Goal: Check status: Check status

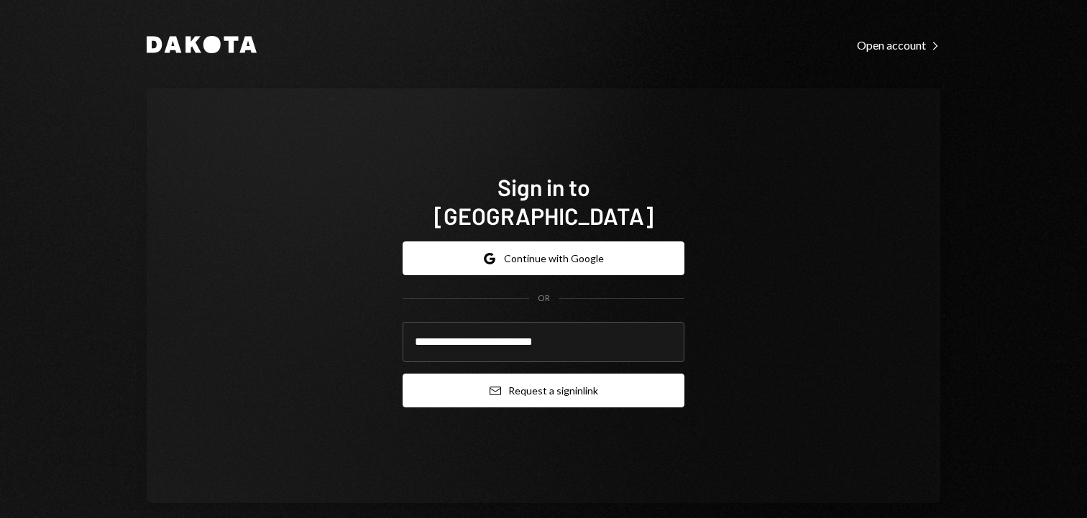
type input "**********"
click at [497, 380] on button "Email Request a sign in link" at bounding box center [544, 391] width 282 height 34
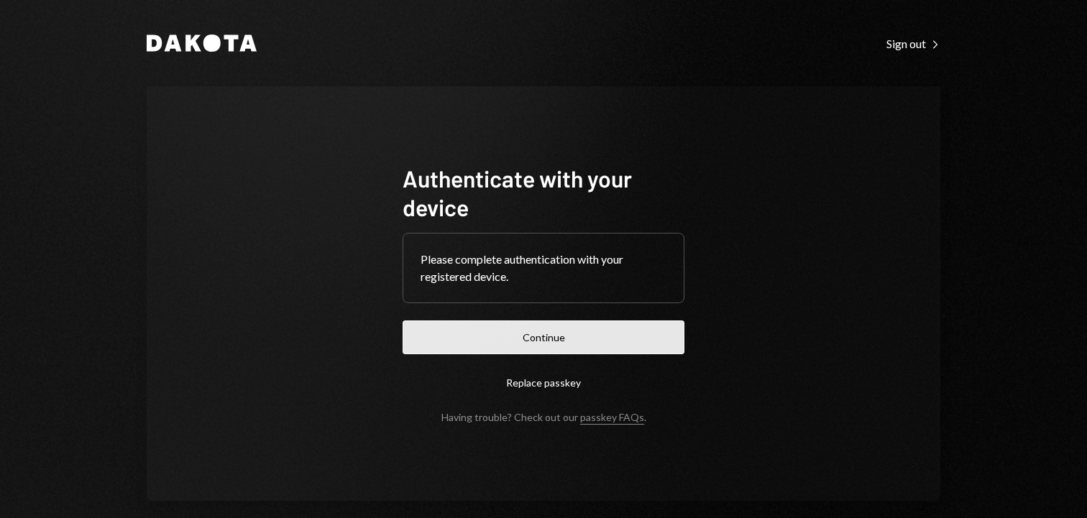
click at [461, 331] on button "Continue" at bounding box center [544, 338] width 282 height 34
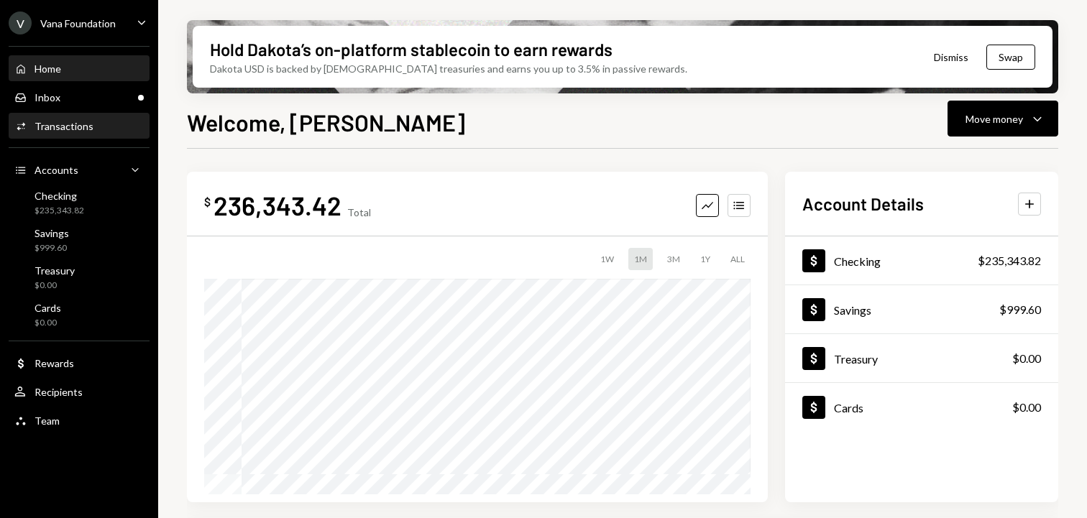
click at [72, 124] on div "Transactions" at bounding box center [64, 126] width 59 height 12
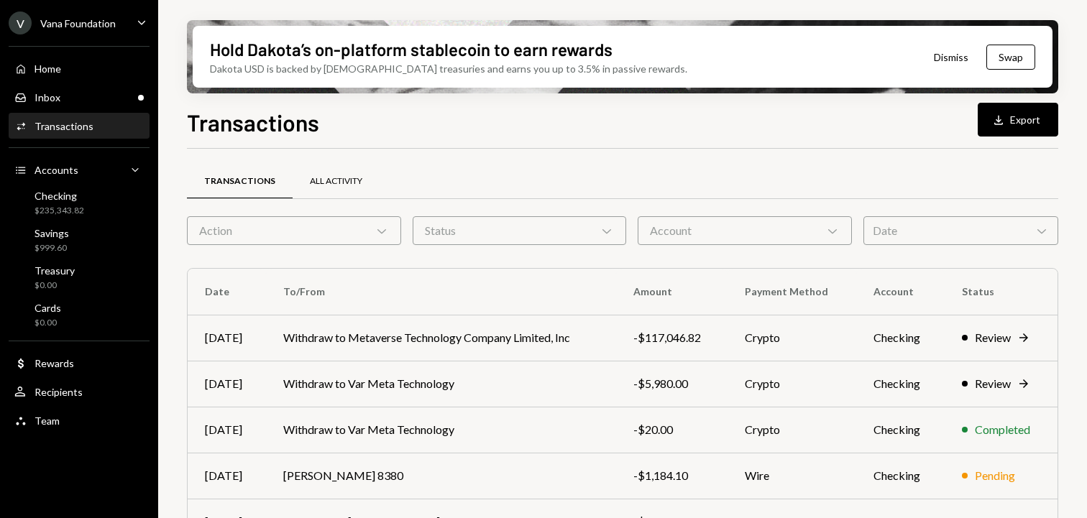
click at [347, 170] on div "All Activity" at bounding box center [336, 182] width 87 height 35
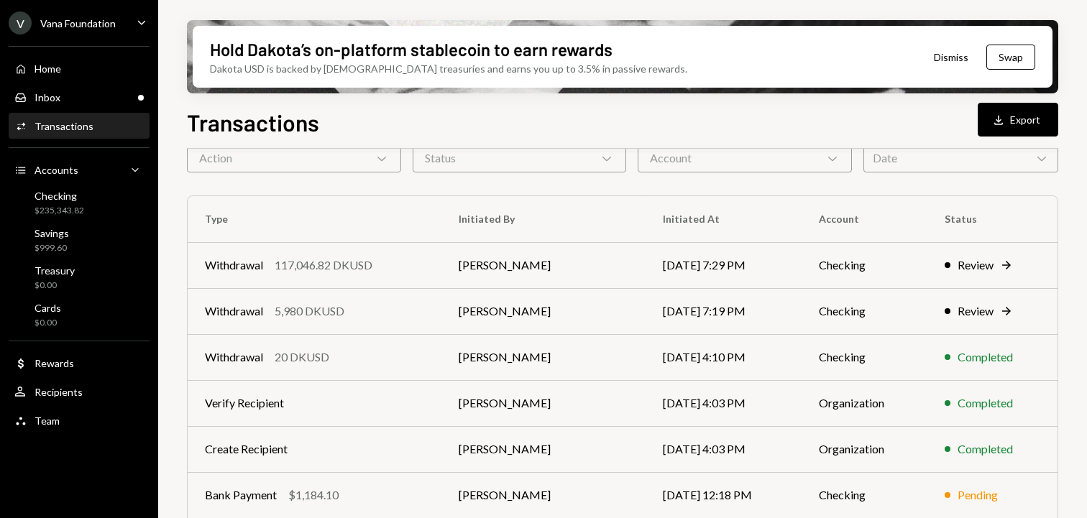
scroll to position [79, 0]
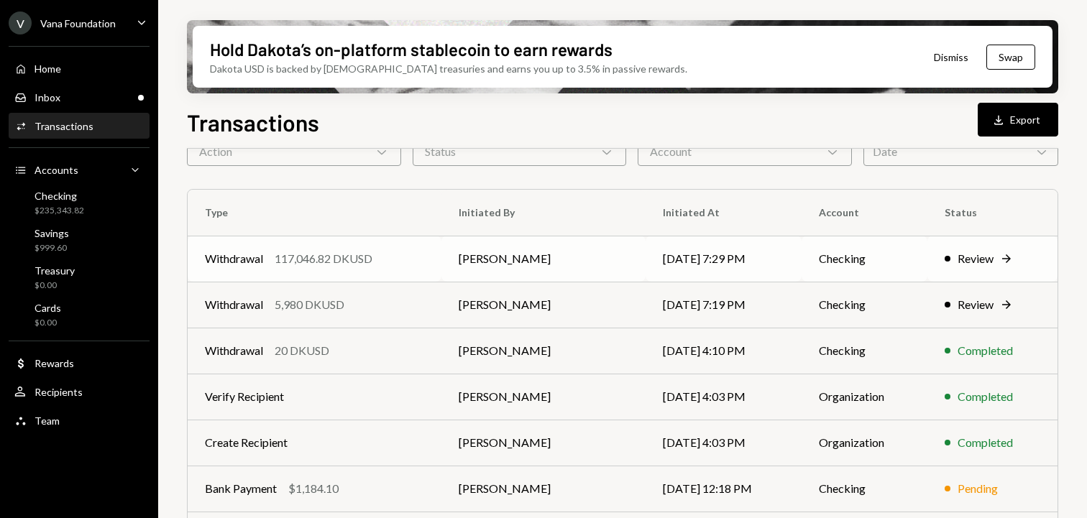
click at [985, 265] on div "Review" at bounding box center [975, 258] width 36 height 17
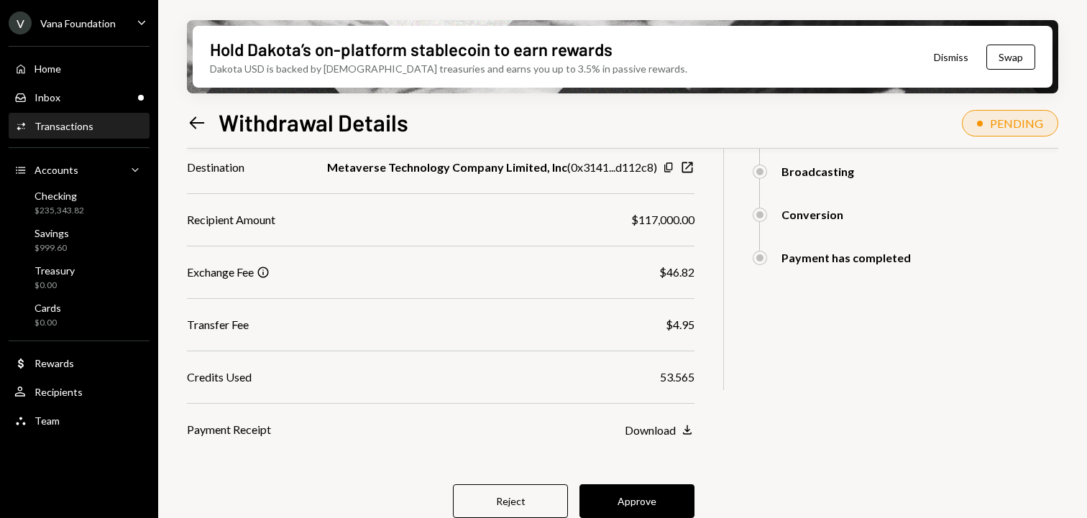
scroll to position [289, 0]
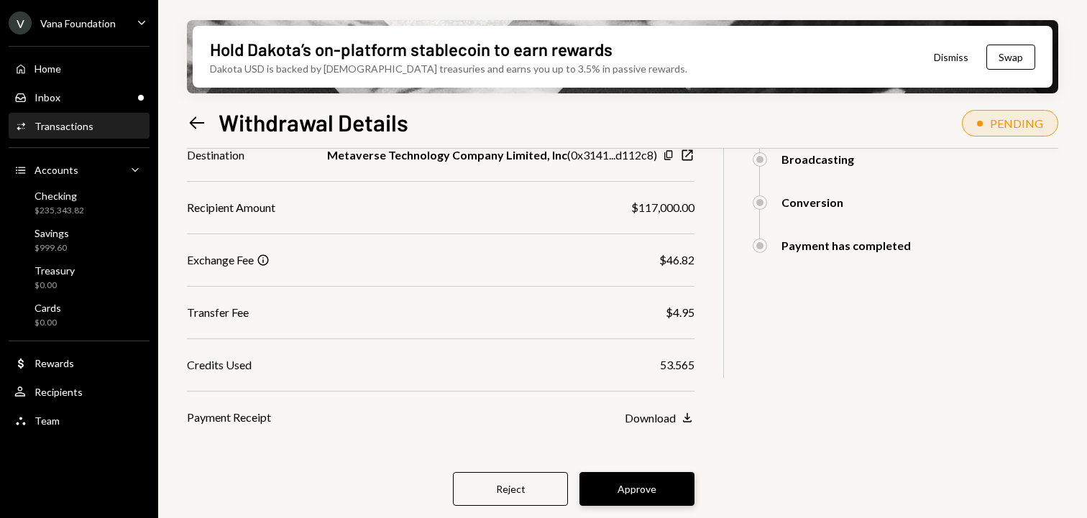
click at [649, 487] on button "Approve" at bounding box center [636, 489] width 115 height 34
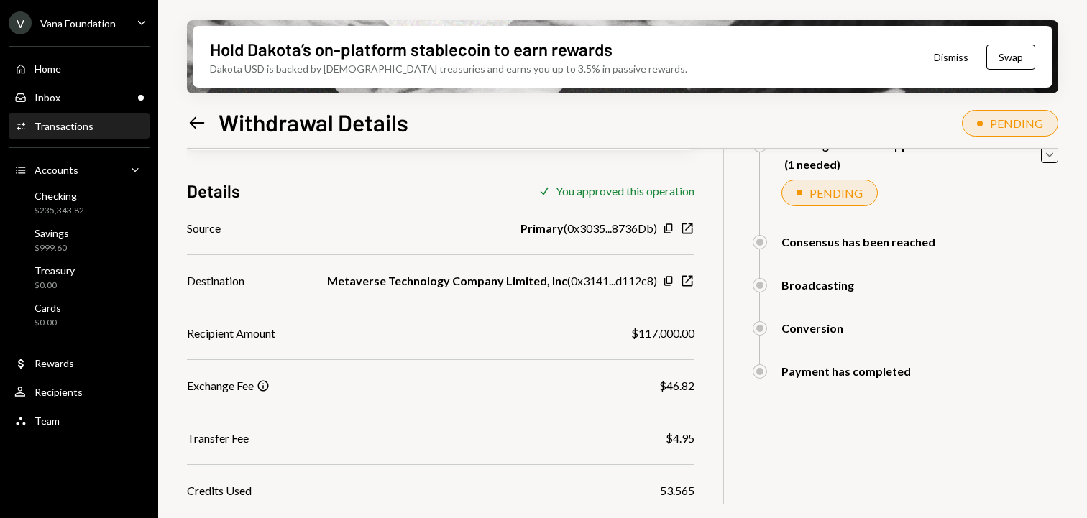
click at [873, 434] on div "117,046.82 DKUSD USD $117,046.82 Invoice no. VANA-PC2-2025 Details Check You ap…" at bounding box center [622, 269] width 871 height 566
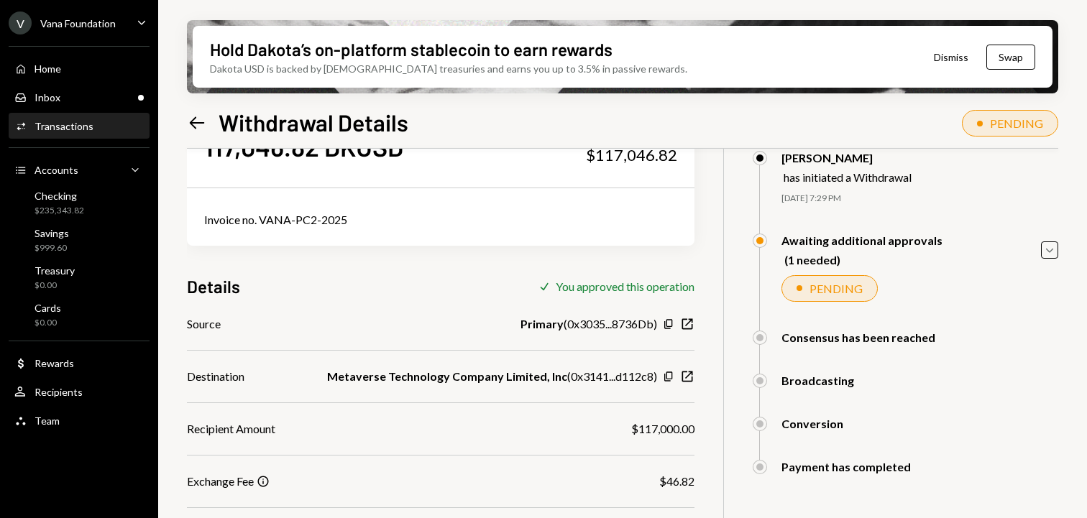
scroll to position [47, 0]
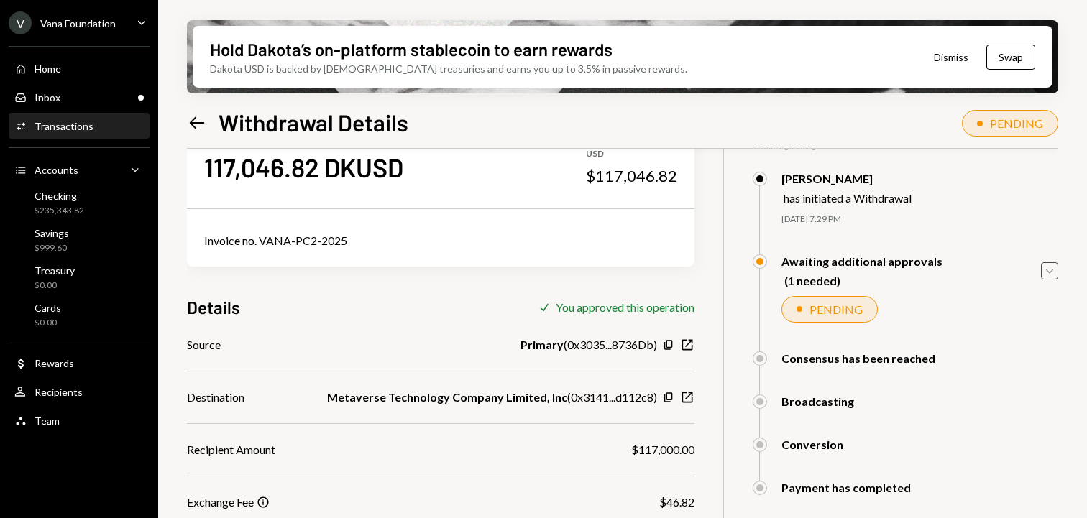
click at [1057, 273] on div "Awaiting additional approvals (1 needed) Caret Down" at bounding box center [905, 270] width 305 height 33
click at [1047, 273] on icon "Caret Down" at bounding box center [1050, 271] width 16 height 16
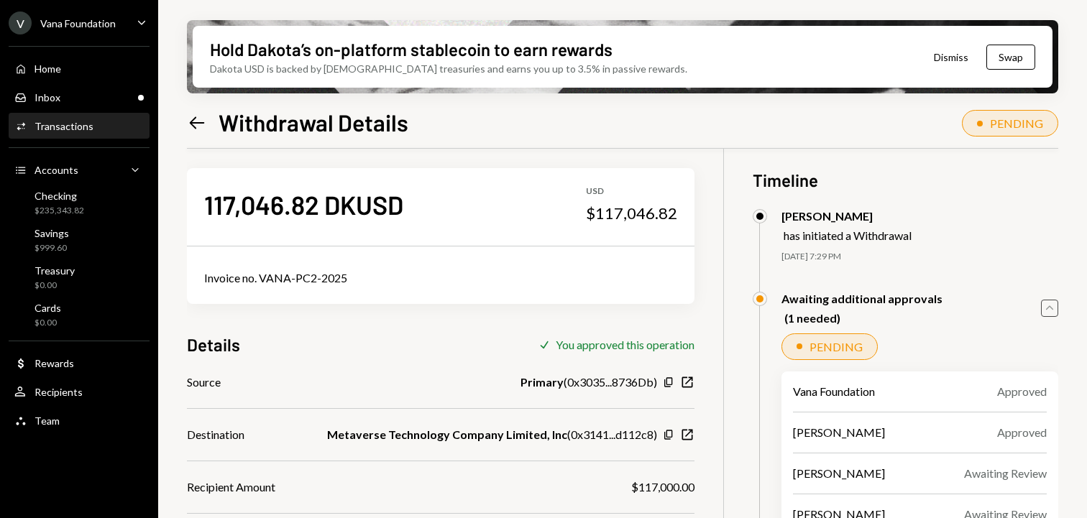
scroll to position [0, 0]
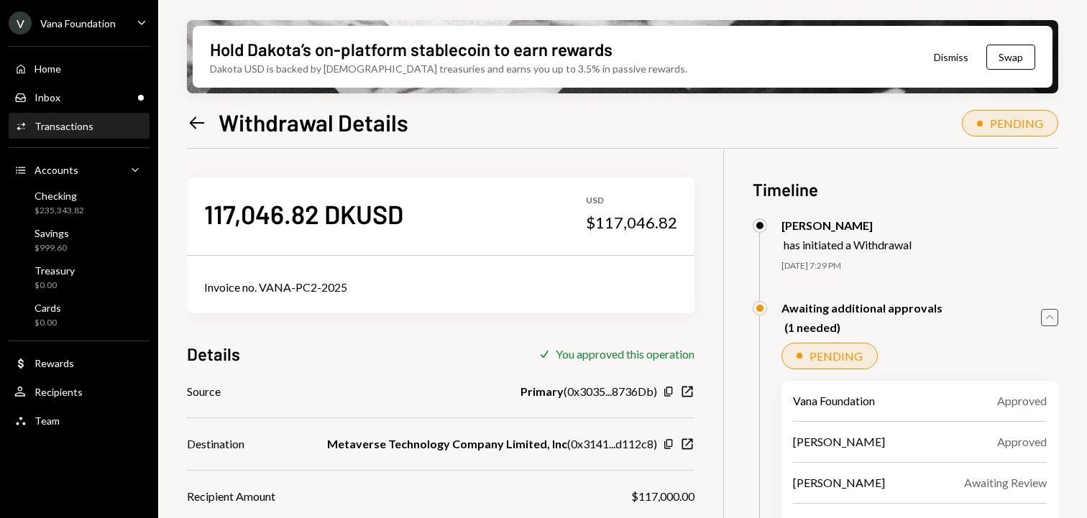
click at [185, 113] on div "Hold Dakota’s on-platform stablecoin to earn rewards Dakota USD is backed by U.…" at bounding box center [622, 259] width 929 height 518
click at [193, 119] on icon at bounding box center [197, 122] width 15 height 12
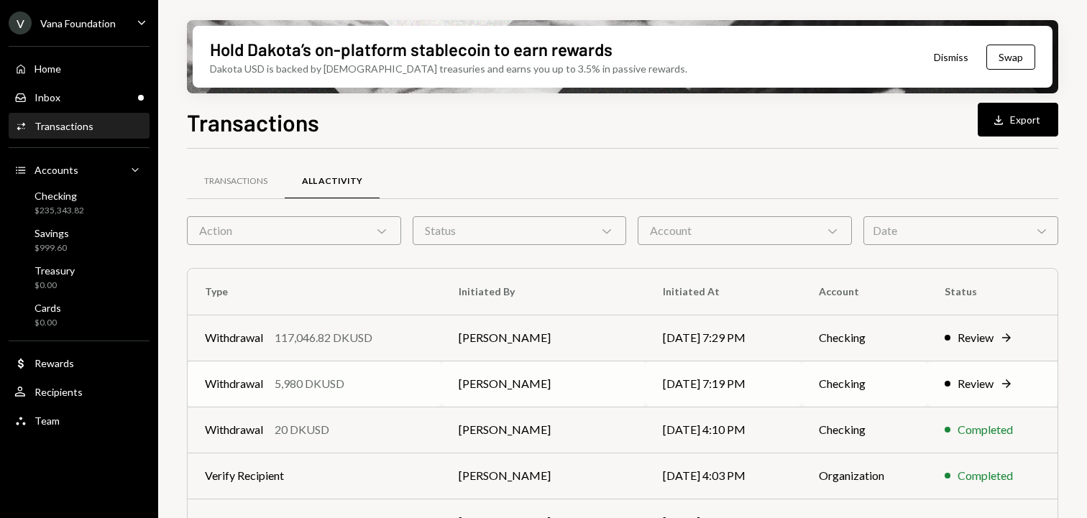
click at [806, 362] on td "Checking" at bounding box center [864, 384] width 126 height 46
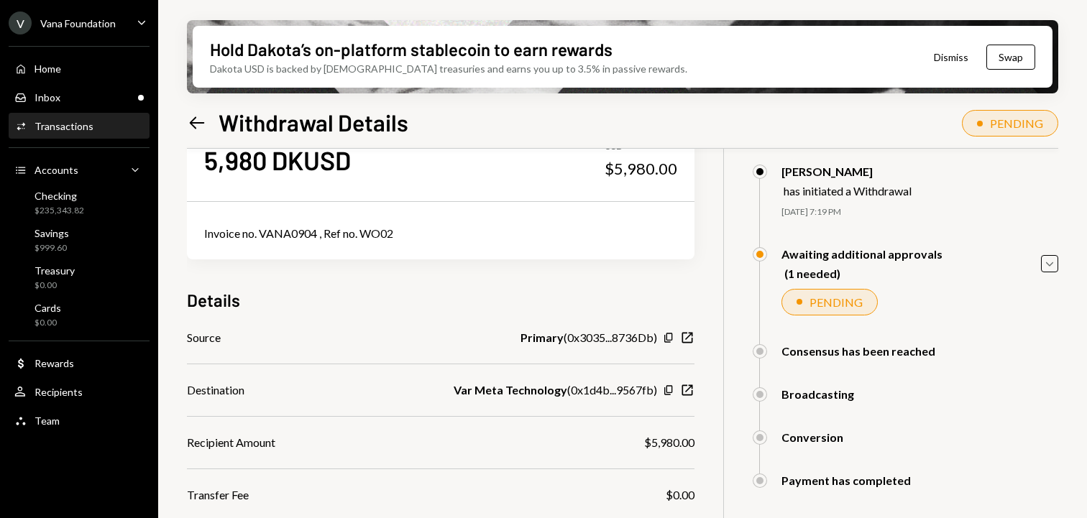
scroll to position [46, 0]
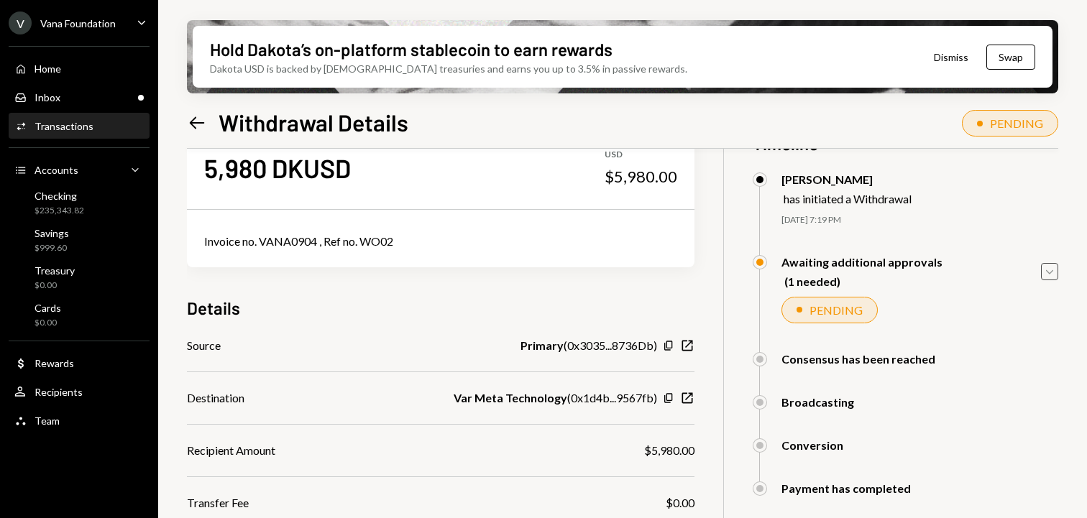
click at [1049, 278] on icon "Caret Down" at bounding box center [1050, 272] width 16 height 16
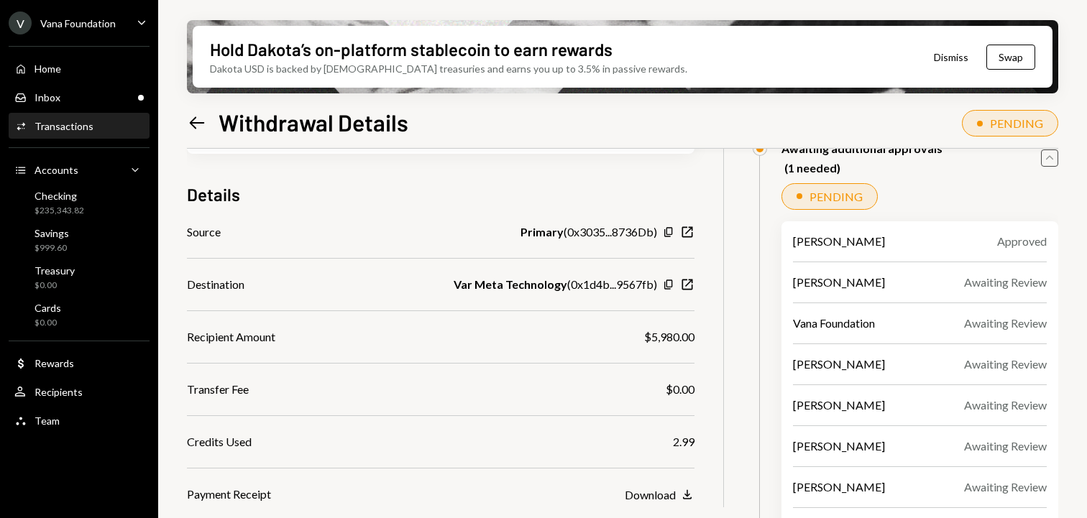
scroll to position [244, 0]
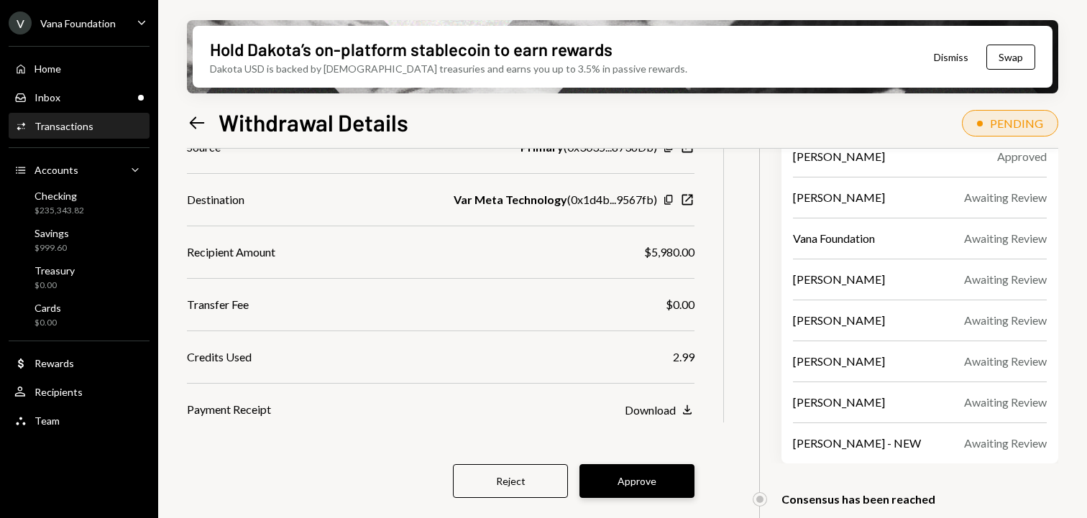
click at [629, 473] on button "Approve" at bounding box center [636, 481] width 115 height 34
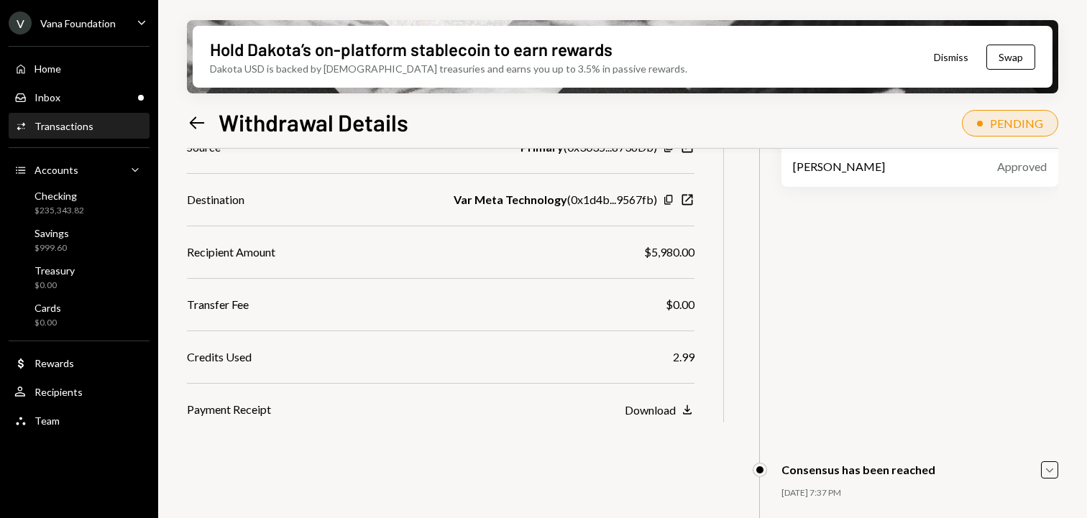
click at [196, 124] on icon "Left Arrow" at bounding box center [197, 123] width 20 height 20
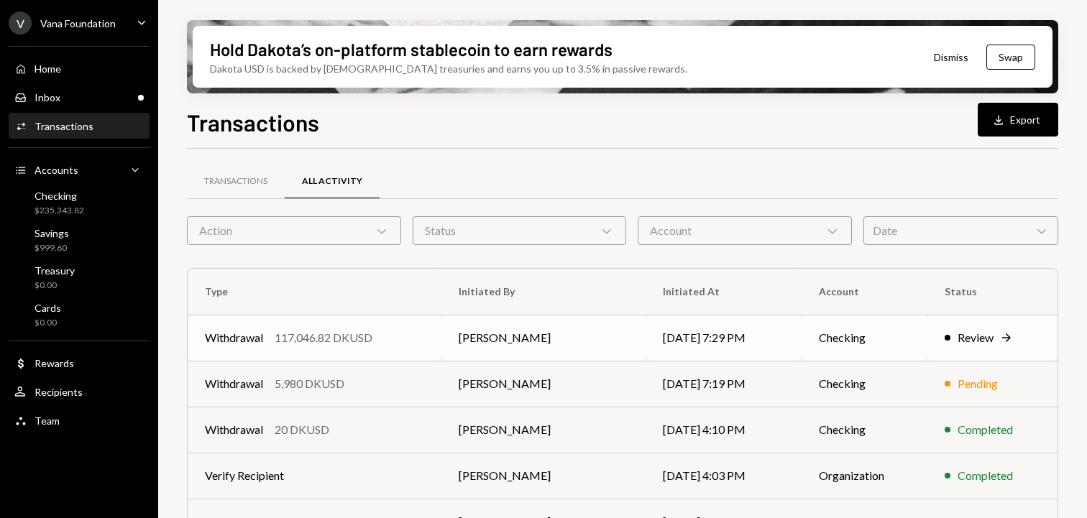
click at [597, 339] on td "[PERSON_NAME]" at bounding box center [543, 338] width 204 height 46
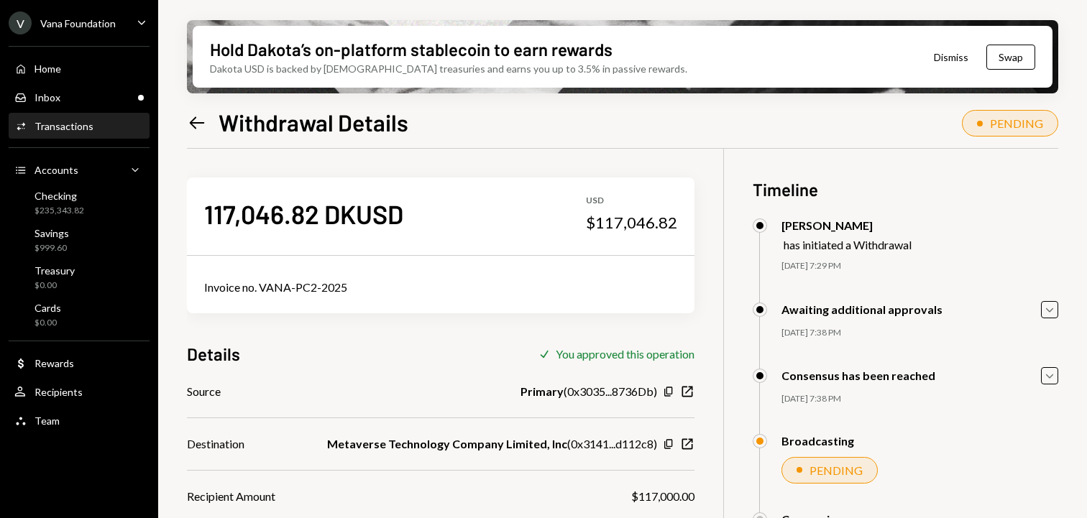
click at [944, 299] on div "Mattana Kusolsittat has initiated a Withdrawal 09/12/25 7:29 PM Vana Foundation…" at bounding box center [905, 260] width 305 height 83
click at [1056, 314] on icon "Caret Down" at bounding box center [1050, 310] width 16 height 16
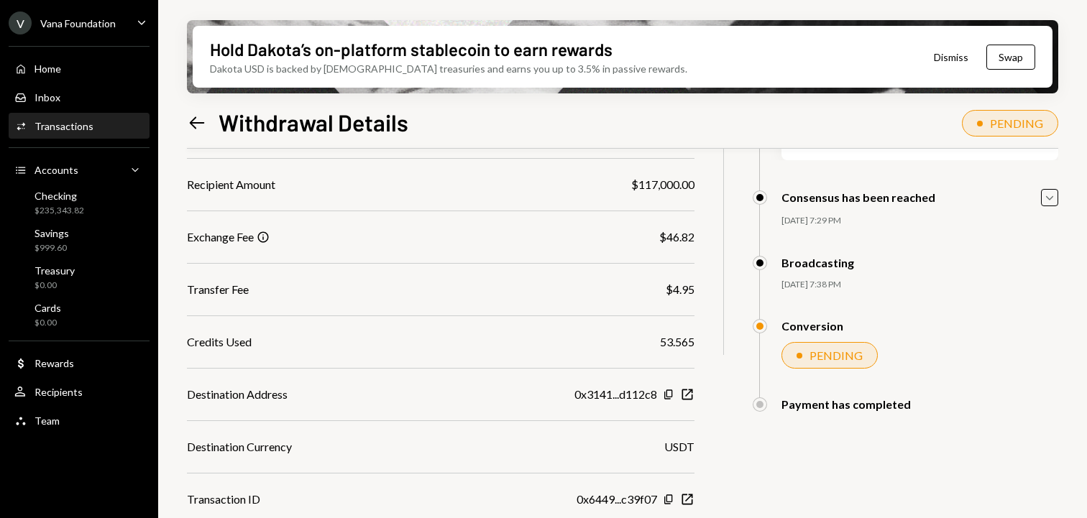
scroll to position [321, 0]
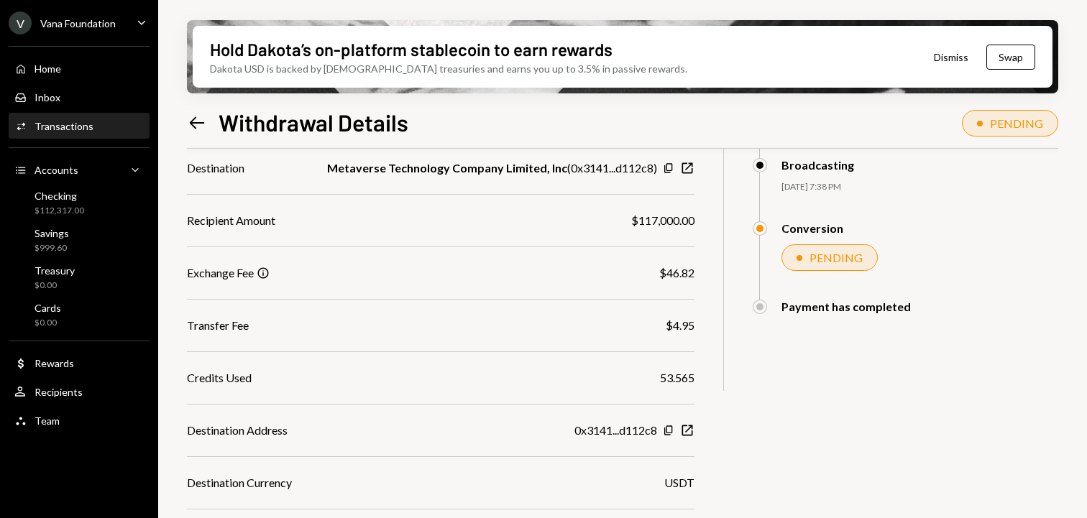
scroll to position [321, 0]
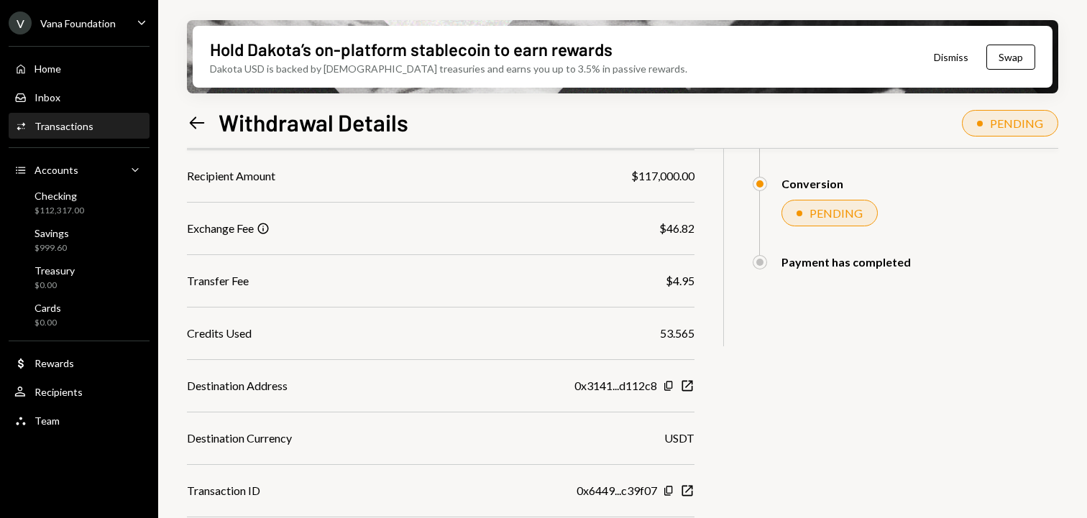
click at [845, 264] on div "Payment has completed" at bounding box center [845, 262] width 129 height 14
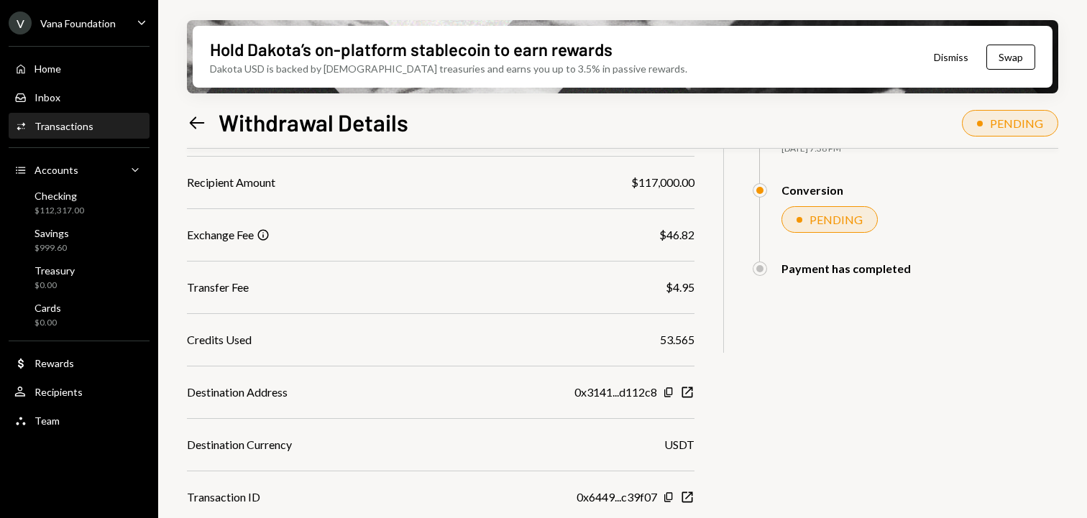
scroll to position [321, 0]
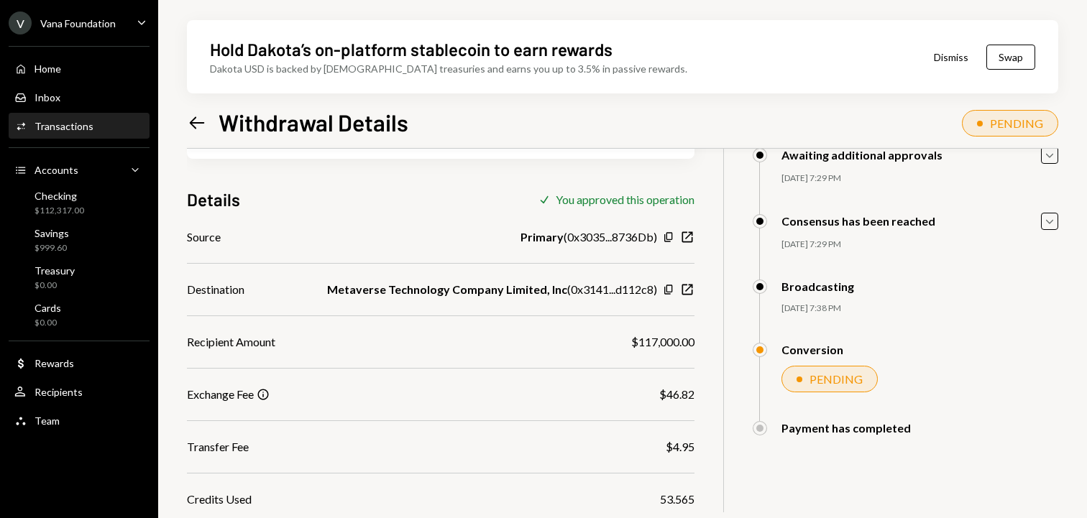
scroll to position [321, 0]
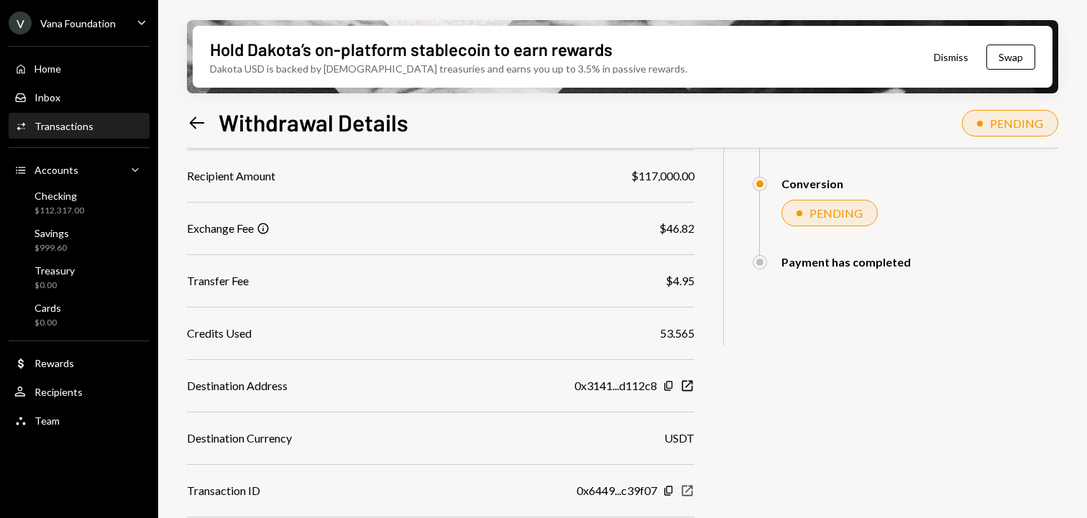
click at [684, 489] on icon "New Window" at bounding box center [687, 491] width 14 height 14
click at [692, 384] on icon "button" at bounding box center [687, 386] width 11 height 11
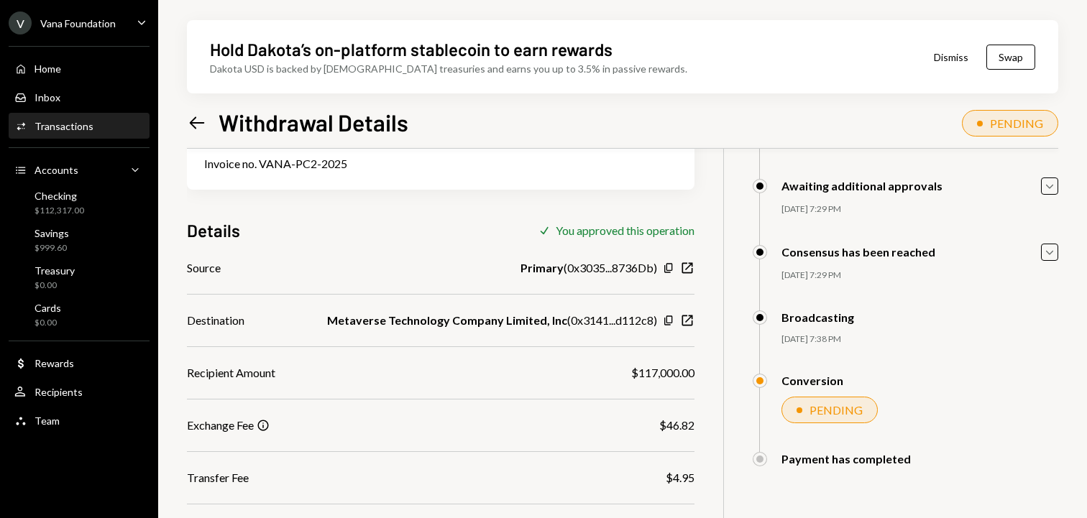
scroll to position [152, 0]
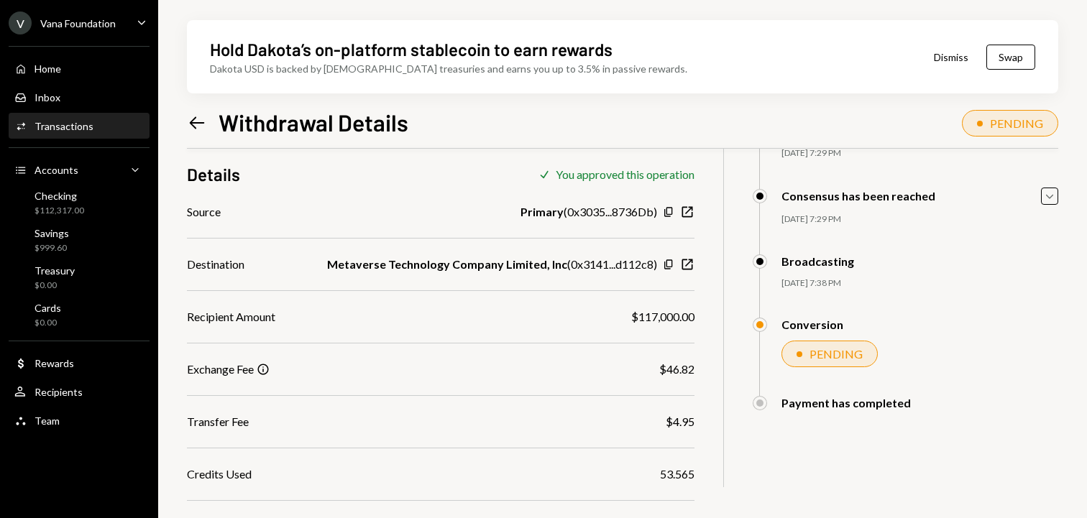
scroll to position [321, 0]
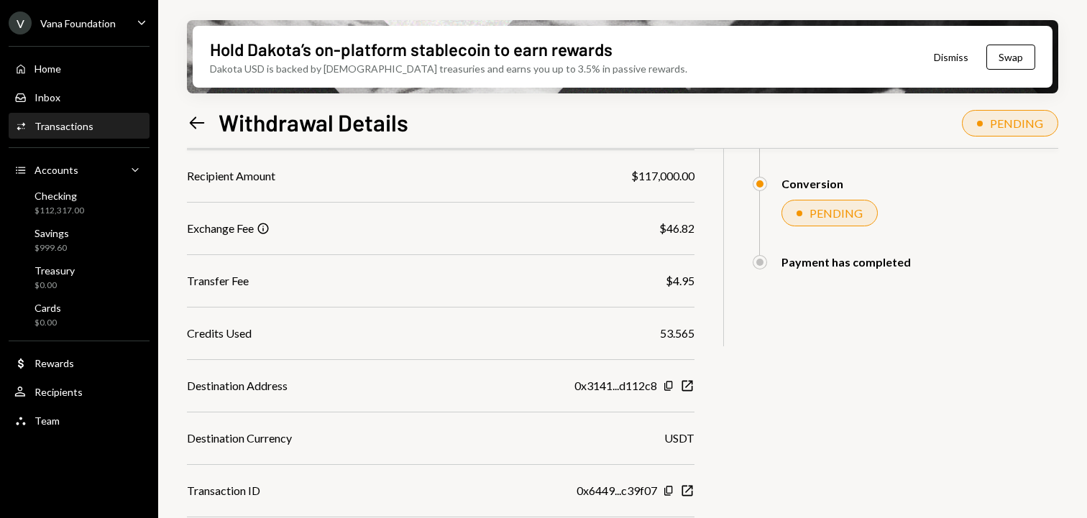
click at [83, 127] on div "Transactions" at bounding box center [64, 126] width 59 height 12
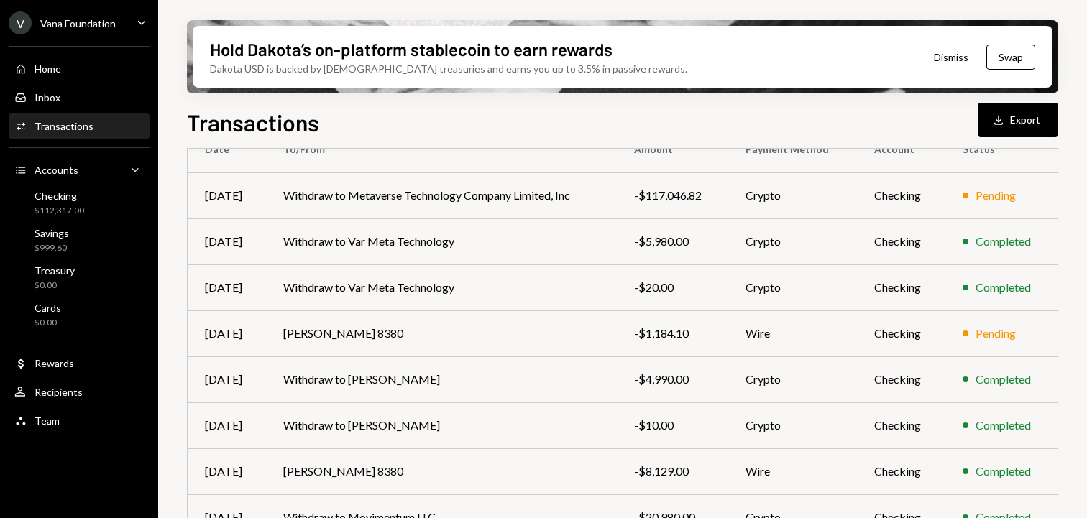
scroll to position [143, 0]
click at [351, 337] on td "Deel 8380" at bounding box center [441, 333] width 351 height 46
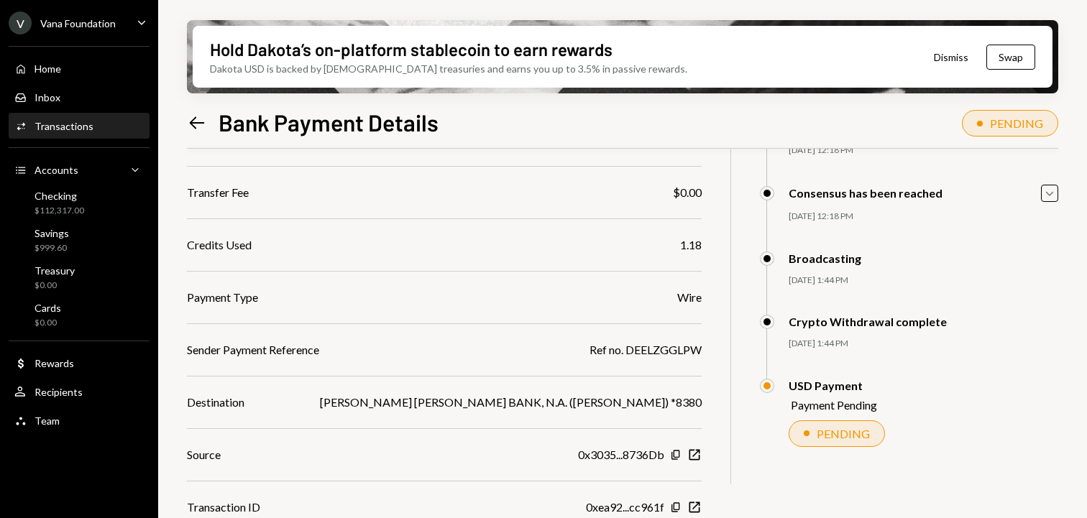
scroll to position [199, 0]
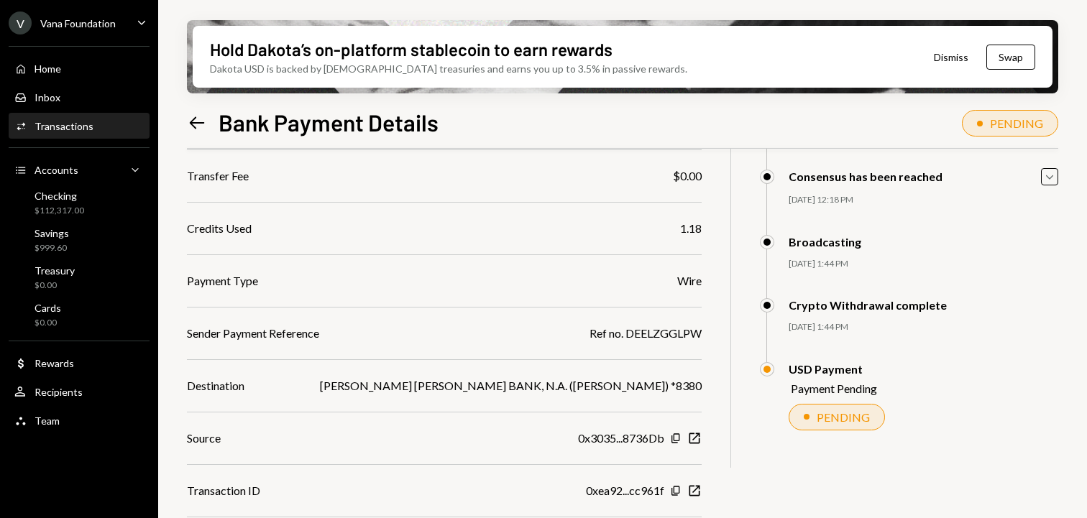
click at [192, 124] on icon at bounding box center [197, 122] width 15 height 12
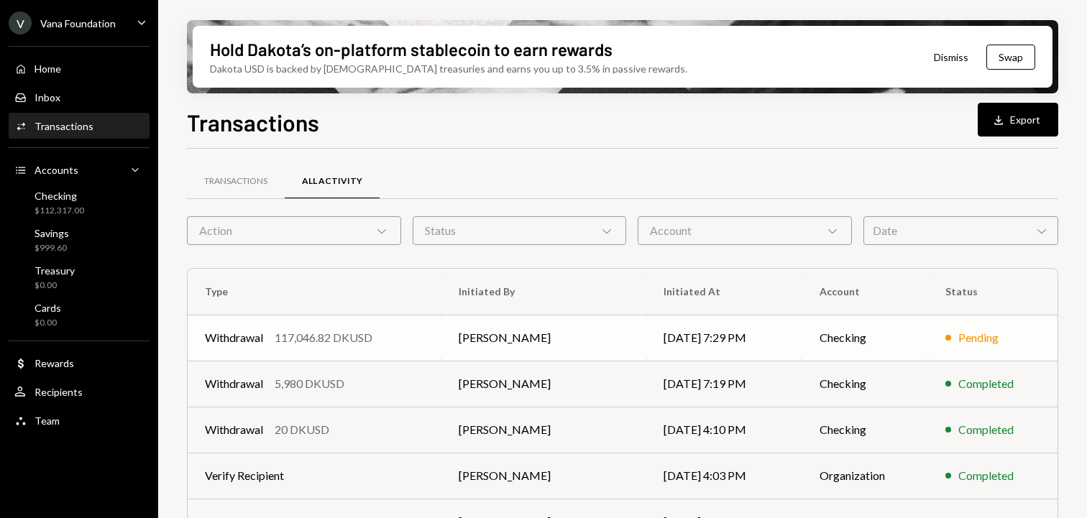
click at [865, 349] on td "Checking" at bounding box center [865, 338] width 126 height 46
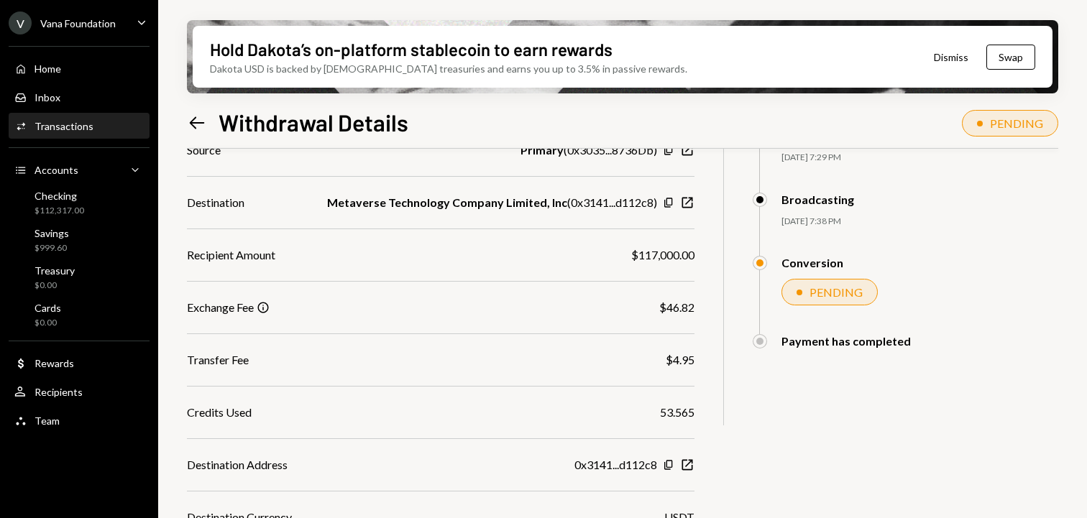
scroll to position [321, 0]
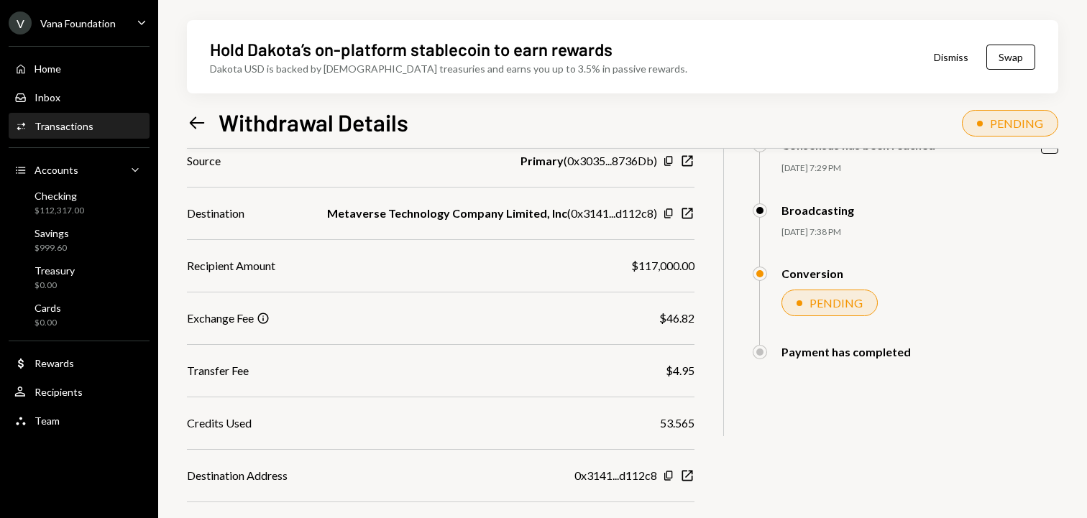
scroll to position [321, 0]
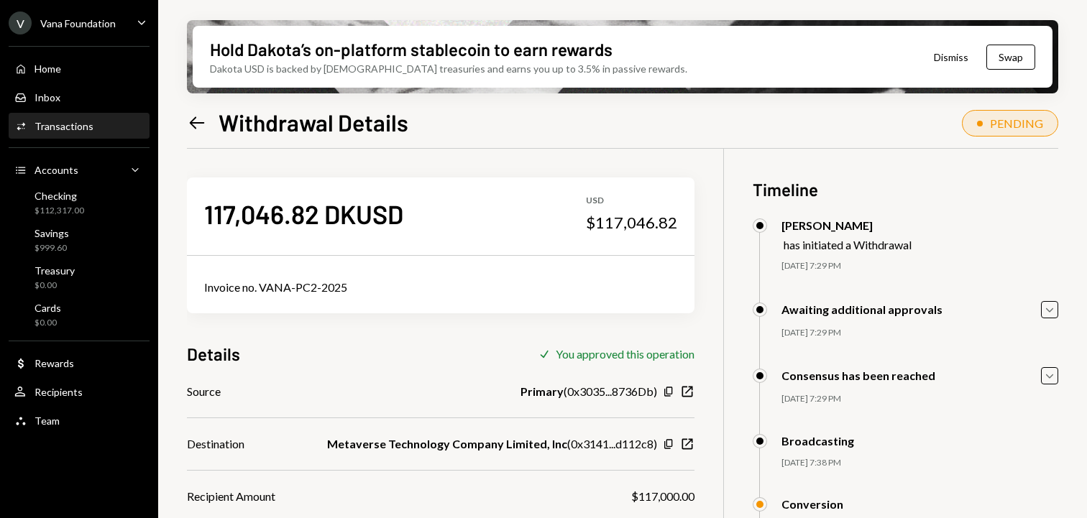
scroll to position [321, 0]
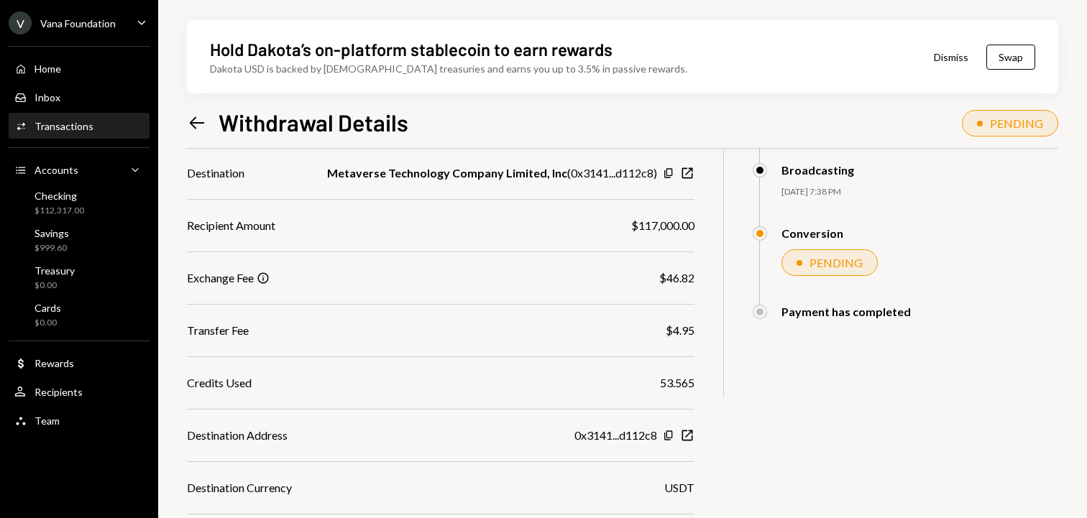
scroll to position [321, 0]
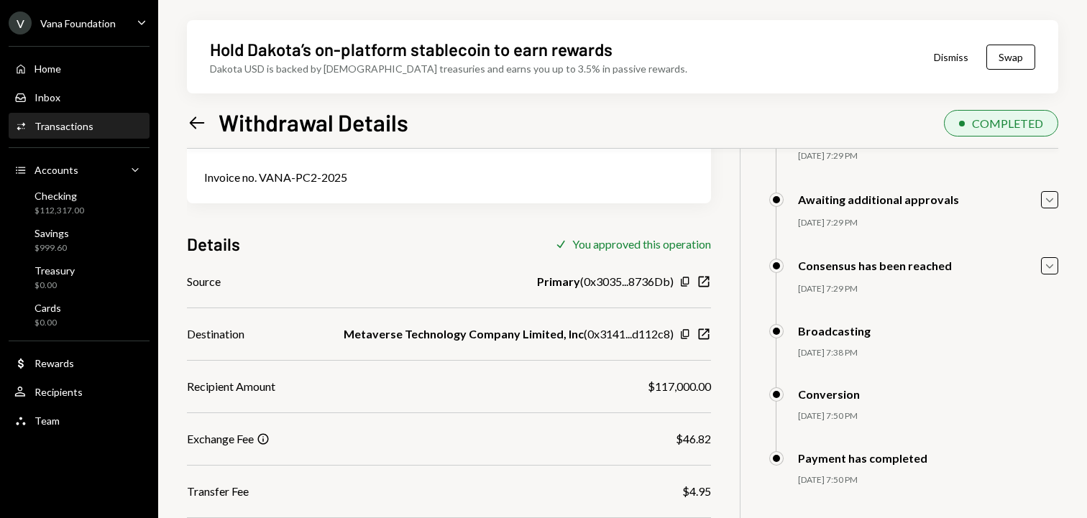
scroll to position [99, 0]
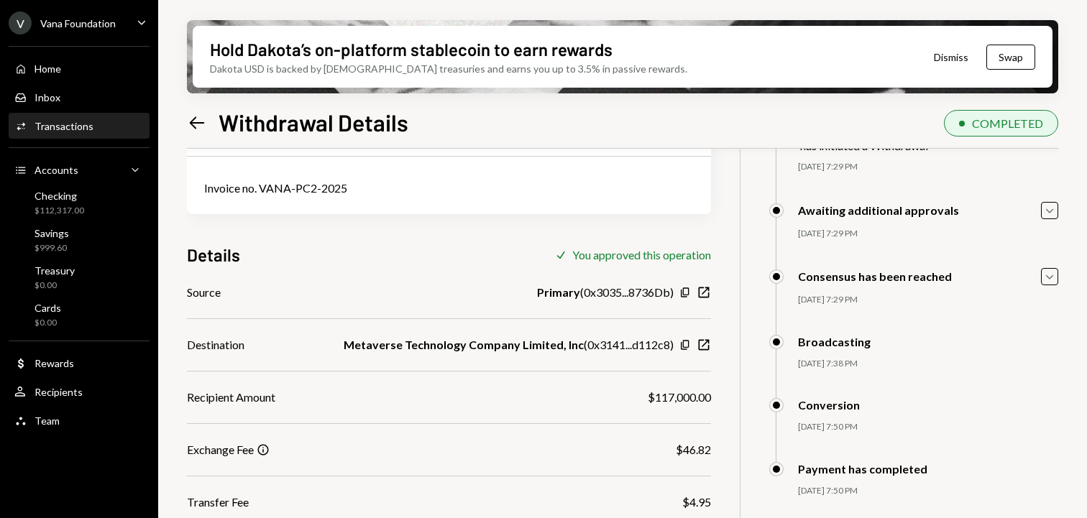
click at [199, 127] on icon "Left Arrow" at bounding box center [197, 123] width 20 height 20
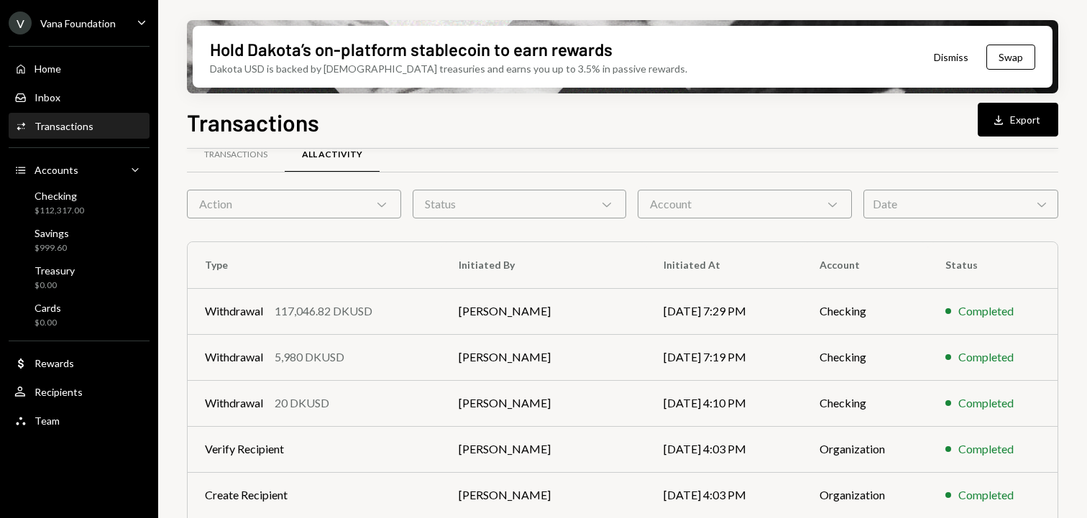
scroll to position [24, 0]
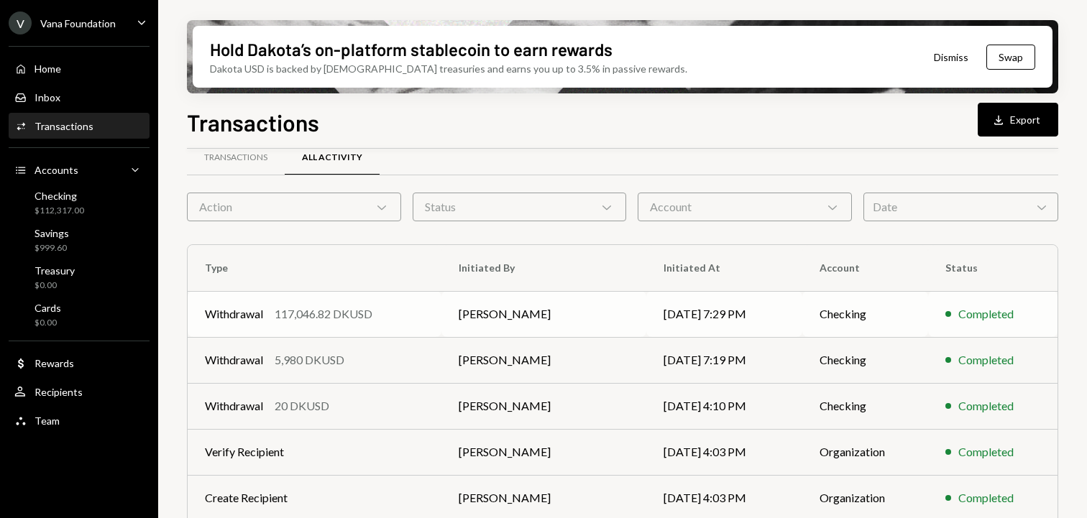
click at [424, 306] on div "Withdrawal 117,046.82 DKUSD" at bounding box center [314, 313] width 219 height 17
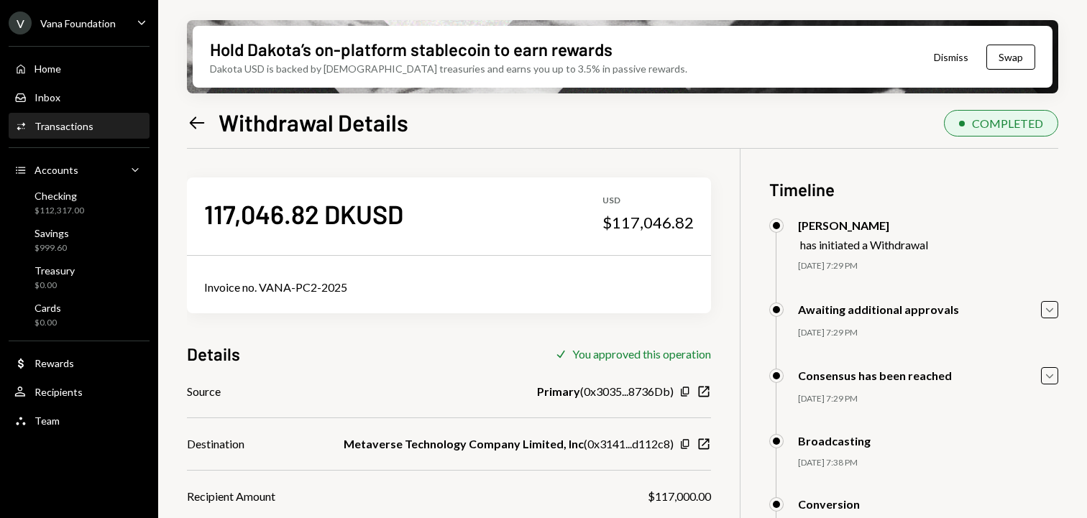
scroll to position [321, 0]
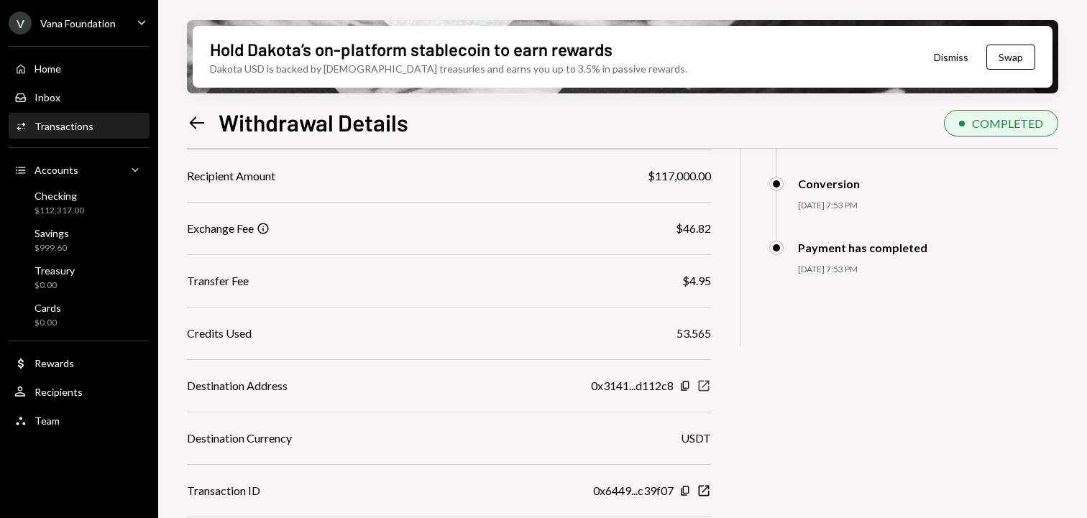
click at [699, 387] on icon "button" at bounding box center [704, 386] width 11 height 11
